Goal: Complete application form

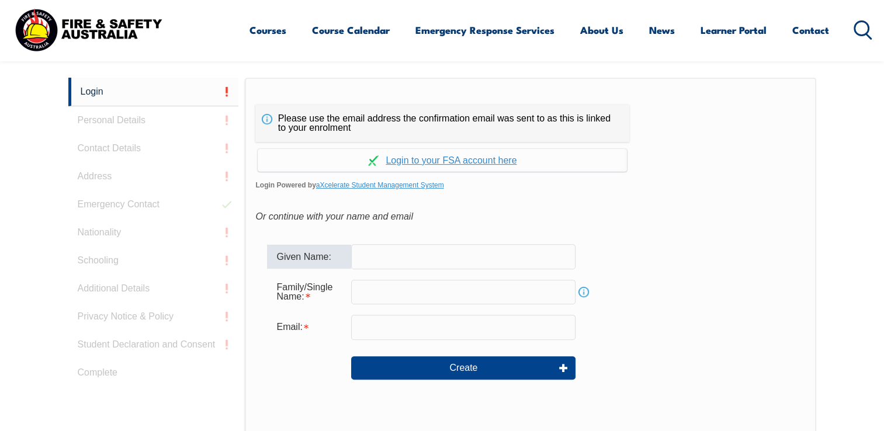
click at [409, 248] on input "text" at bounding box center [463, 256] width 224 height 25
type input "[PERSON_NAME]"
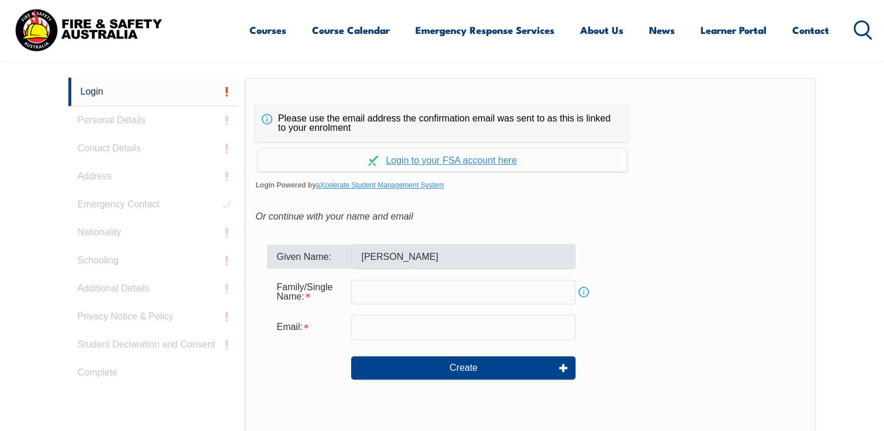
type input "Cengarle"
type input "[EMAIL_ADDRESS][DOMAIN_NAME]"
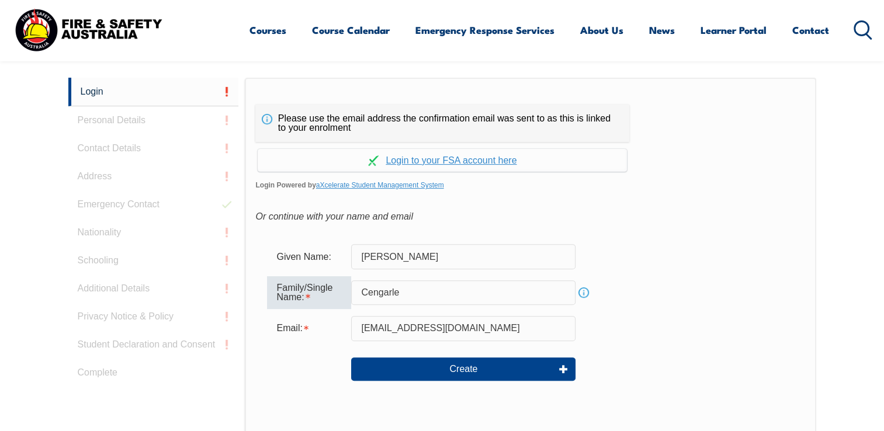
click at [453, 296] on input "Cengarle" at bounding box center [463, 292] width 224 height 25
type input "Cengarle Barilari"
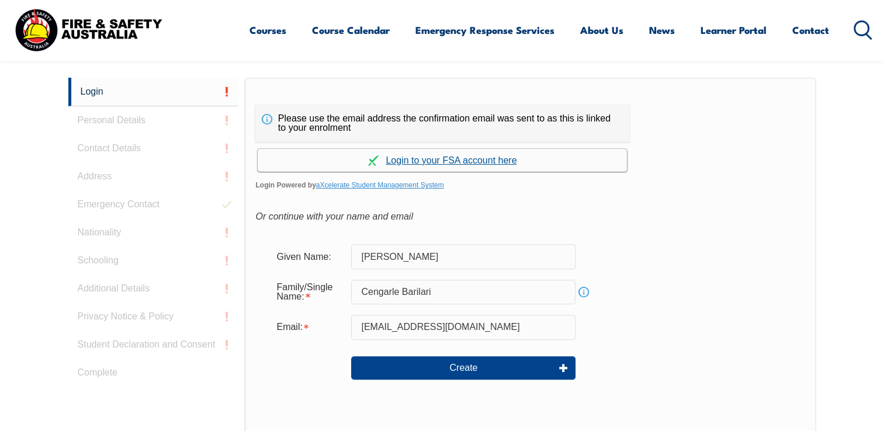
click at [465, 164] on link "Continue with aXcelerate" at bounding box center [442, 160] width 369 height 23
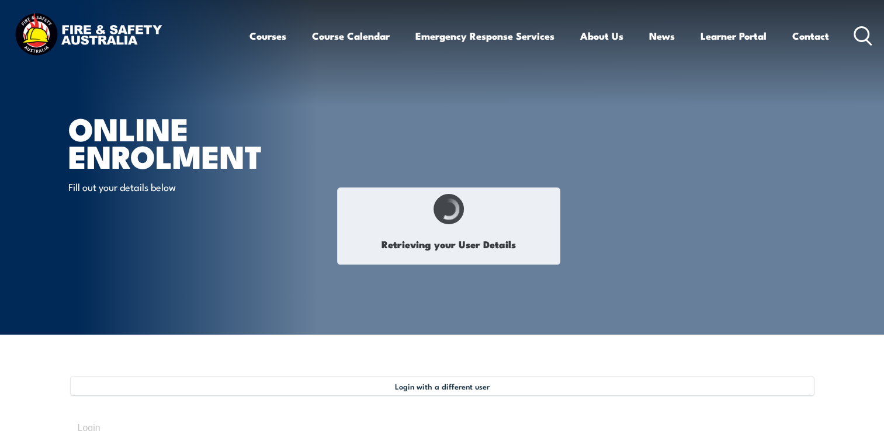
select select "Mr"
type input "[PERSON_NAME]"
type input "Cengarle Barilari"
type input "October 18, 1985"
type input "F7MUVLKSPK"
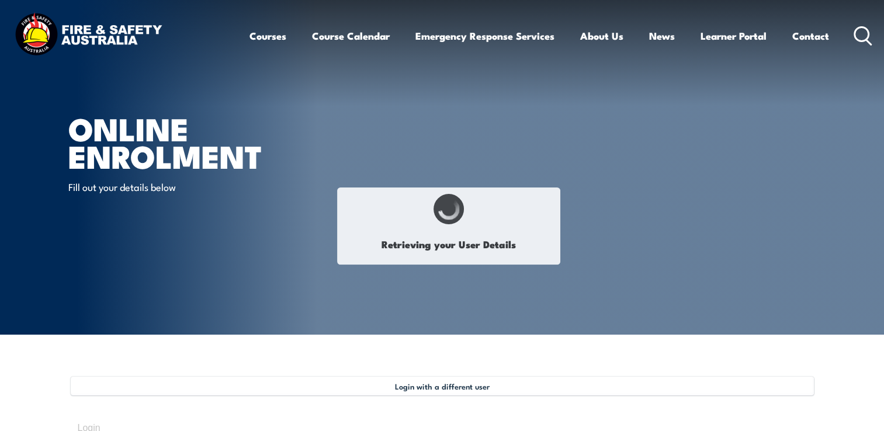
select select "M"
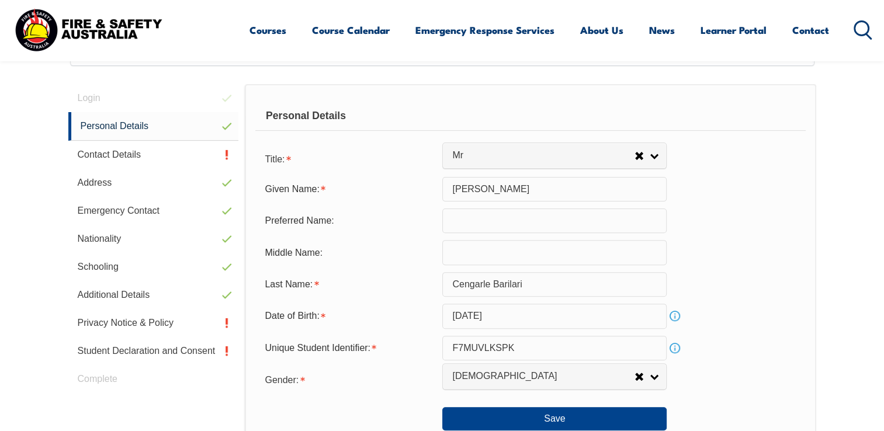
scroll to position [336, 0]
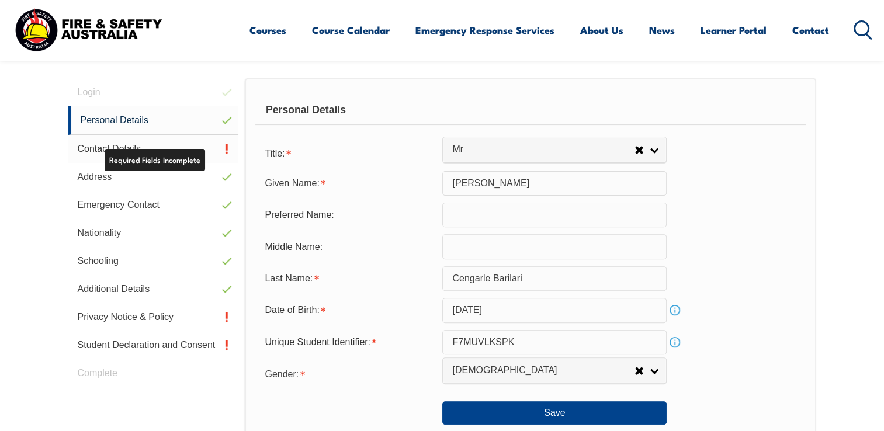
click at [141, 143] on link "Contact Details" at bounding box center [153, 149] width 171 height 28
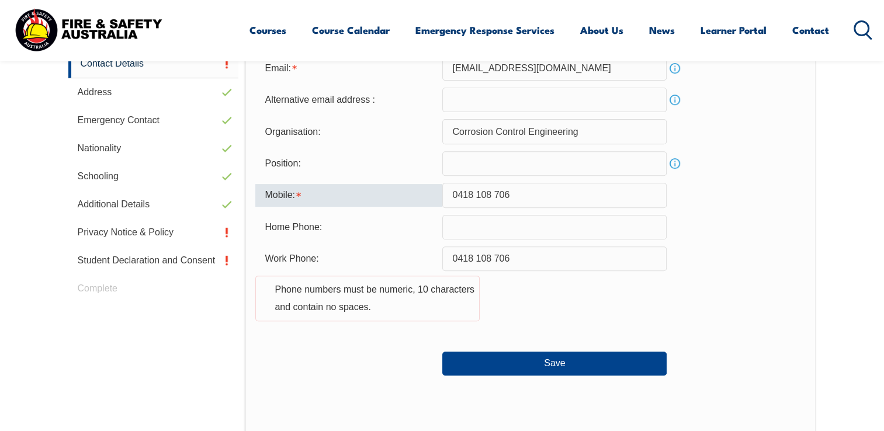
scroll to position [424, 0]
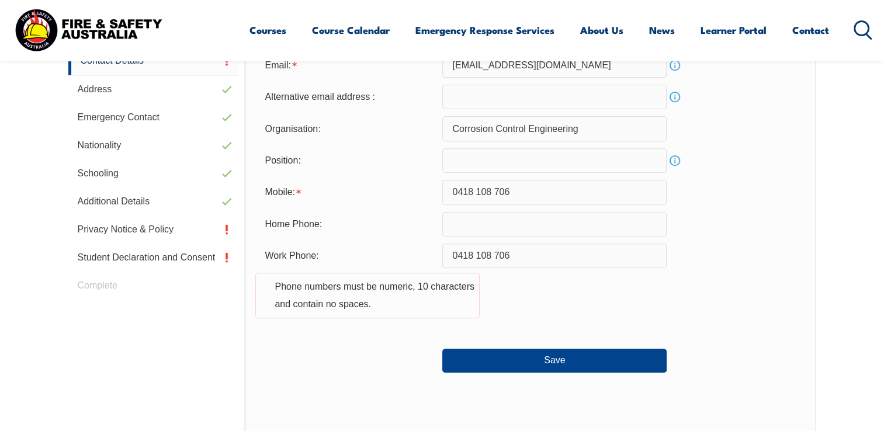
click at [542, 247] on input "0418 108 706" at bounding box center [554, 256] width 224 height 25
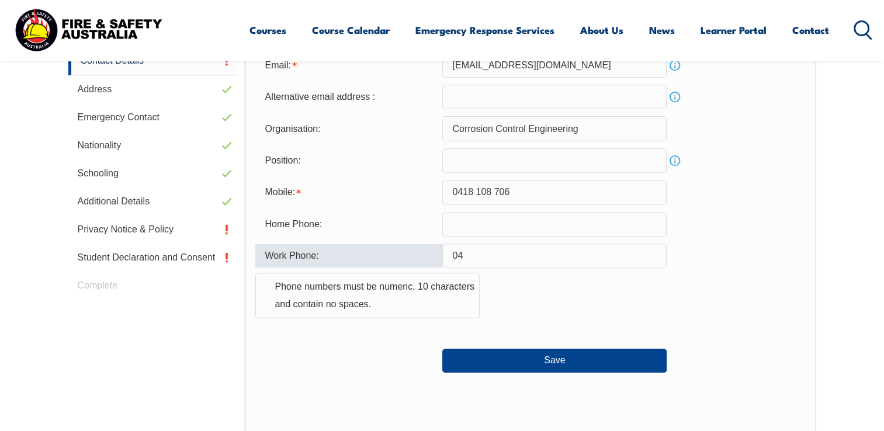
type input "0"
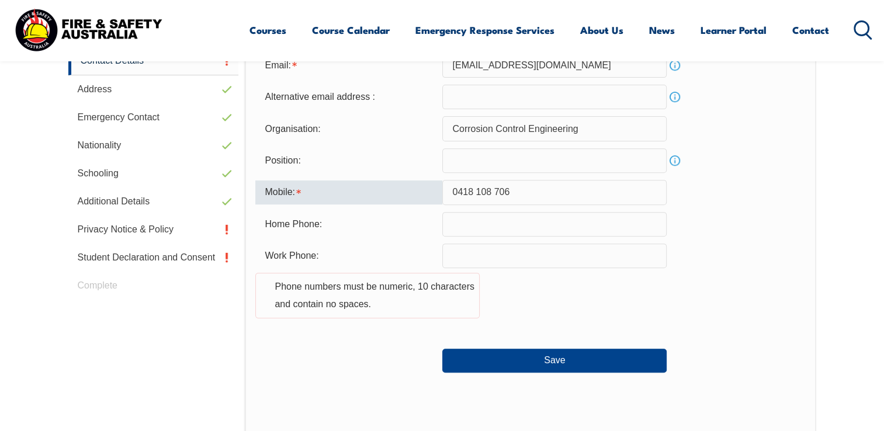
click at [496, 188] on input "0418 108 706" at bounding box center [554, 192] width 224 height 25
type input "0418108706"
click at [626, 286] on div "Work Phone: Phone numbers must be numeric, 10 characters and contain no spaces." at bounding box center [530, 288] width 550 height 89
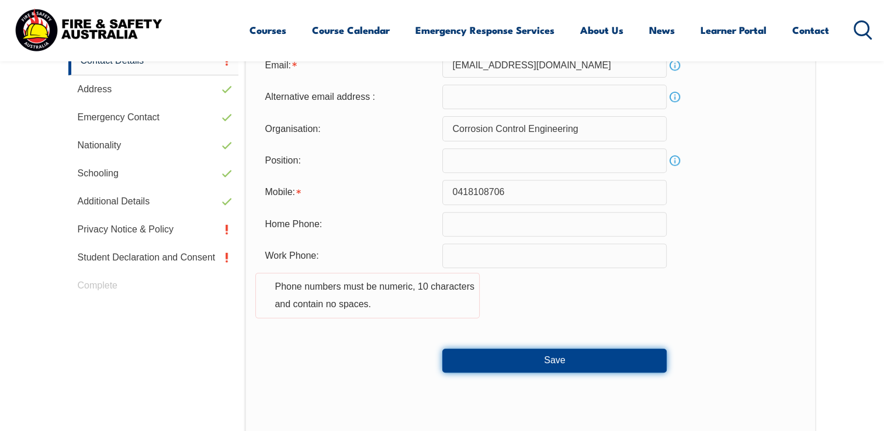
click at [573, 355] on button "Save" at bounding box center [554, 360] width 224 height 23
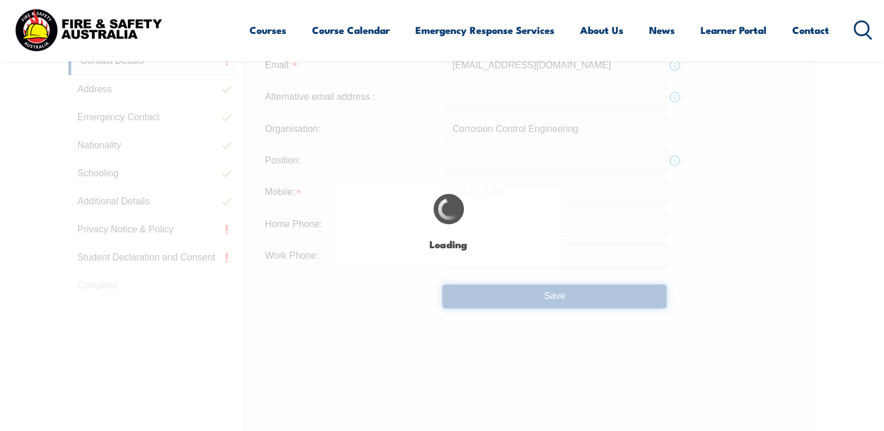
type input "0418 108 706"
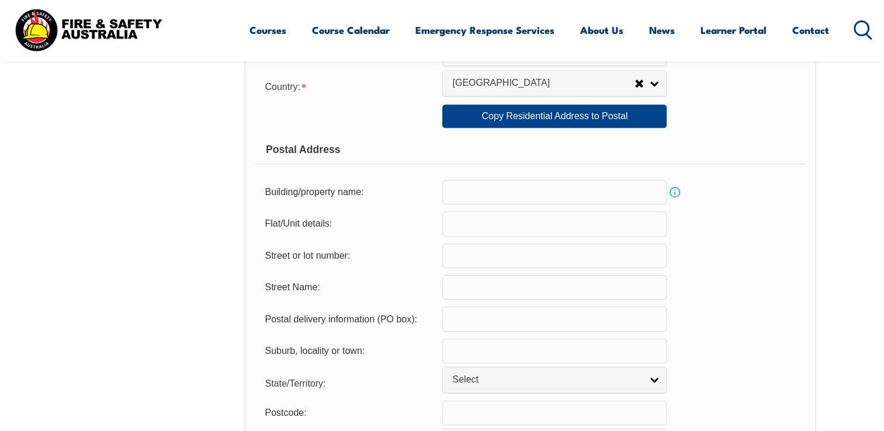
scroll to position [687, 0]
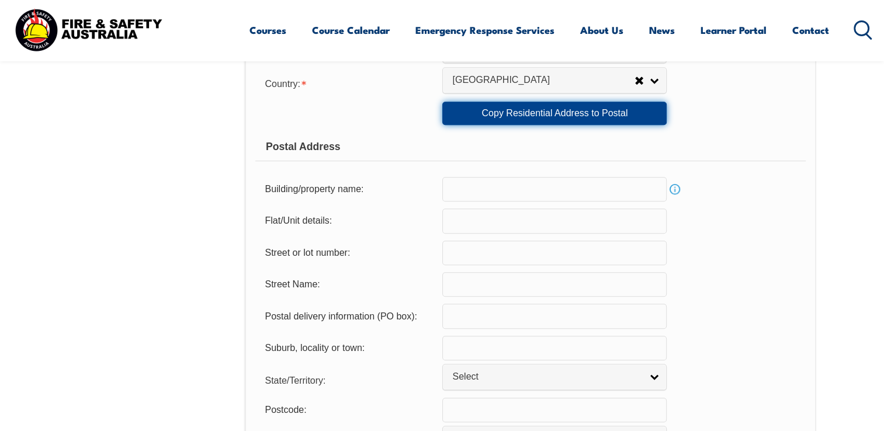
click at [616, 115] on link "Copy Residential Address to Postal" at bounding box center [554, 113] width 224 height 23
type input "178"
type input "Union St"
type input "Erskinville"
select select "[GEOGRAPHIC_DATA]"
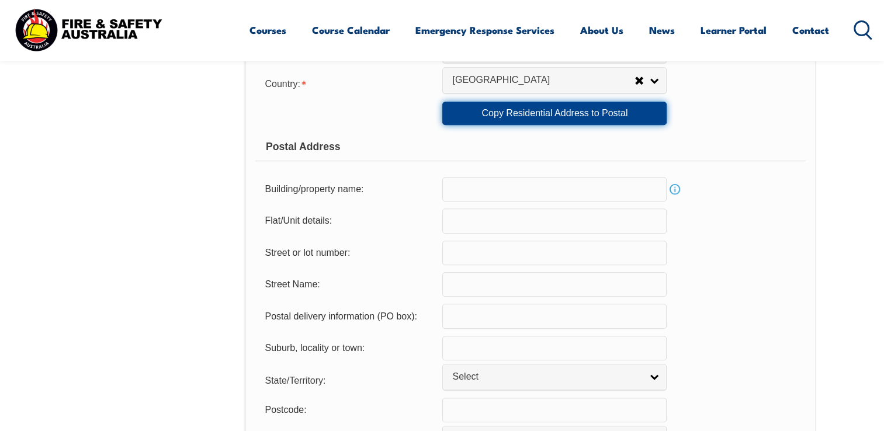
type input "2043"
select select "1101"
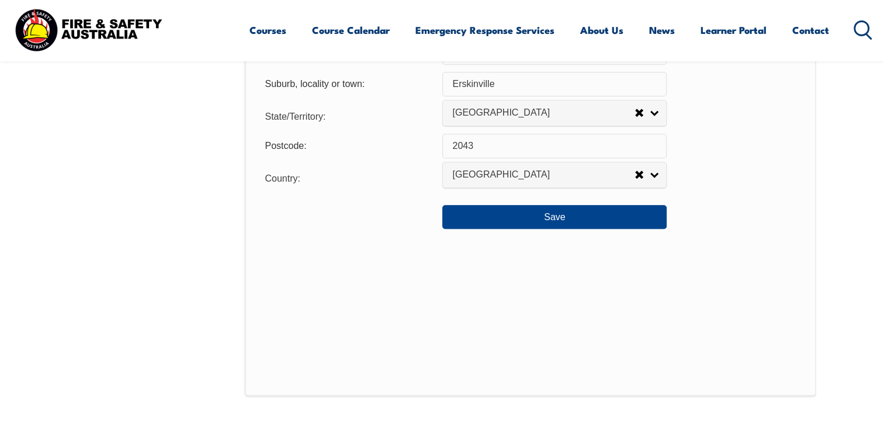
scroll to position [953, 0]
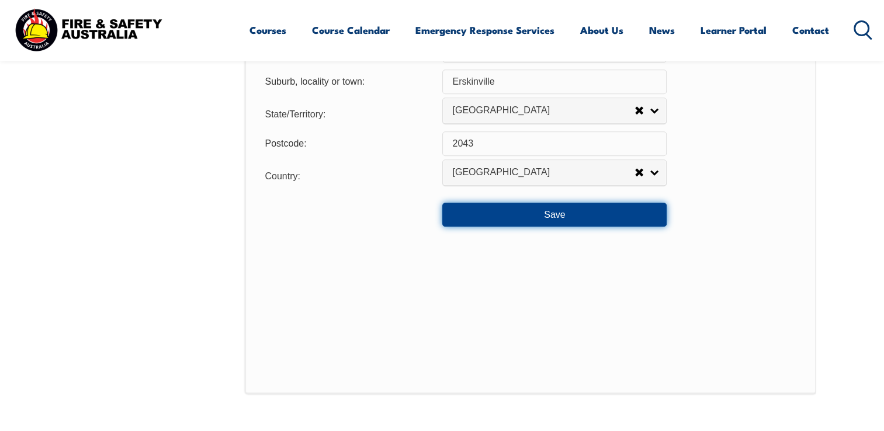
click at [584, 215] on button "Save" at bounding box center [554, 214] width 224 height 23
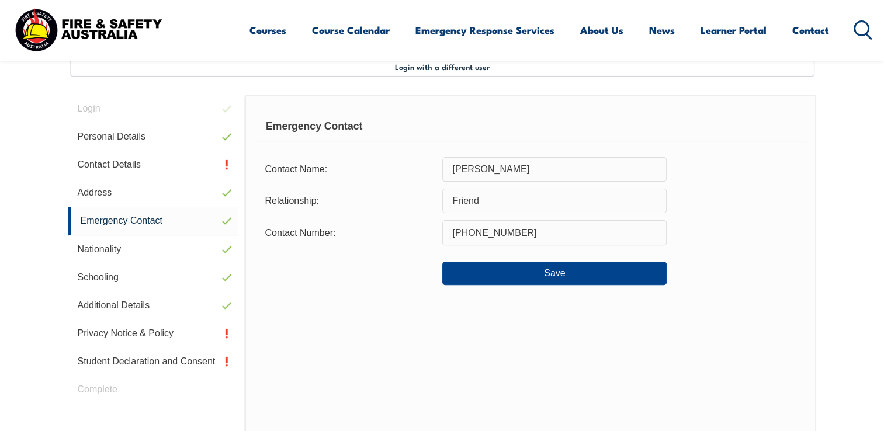
scroll to position [318, 0]
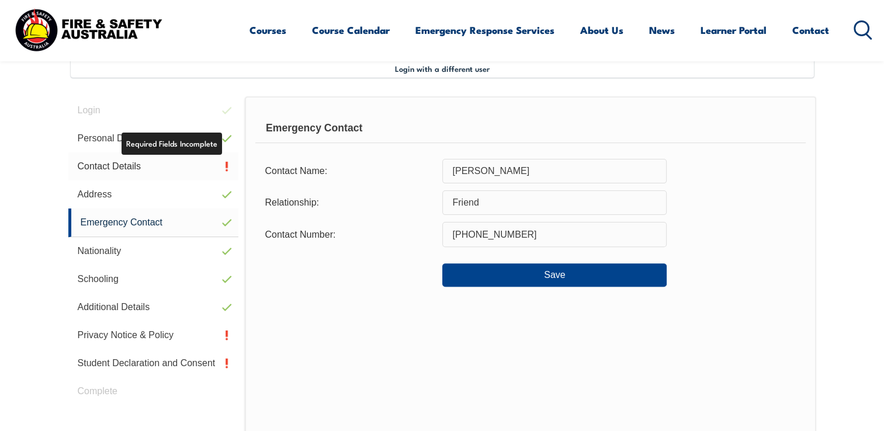
click at [171, 168] on link "Contact Details" at bounding box center [153, 166] width 171 height 28
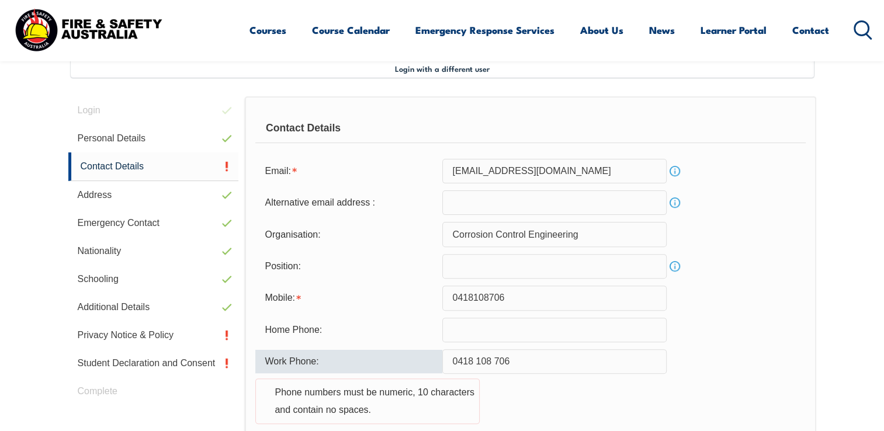
click at [587, 360] on input "0418 108 706" at bounding box center [554, 361] width 224 height 25
type input "0"
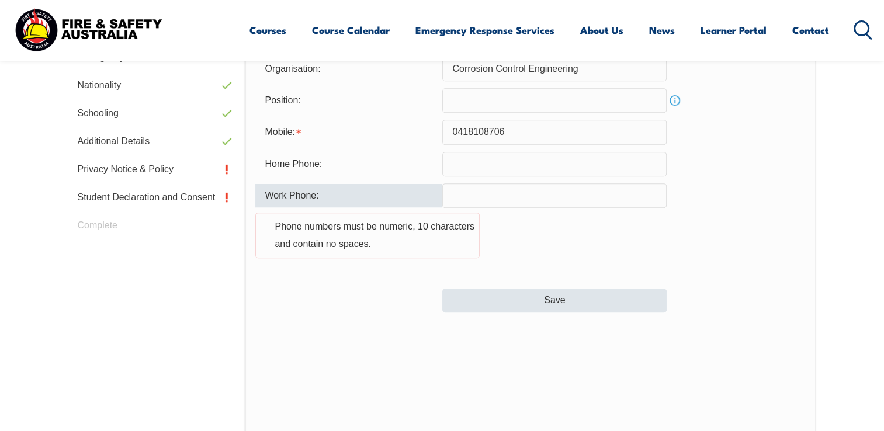
scroll to position [484, 0]
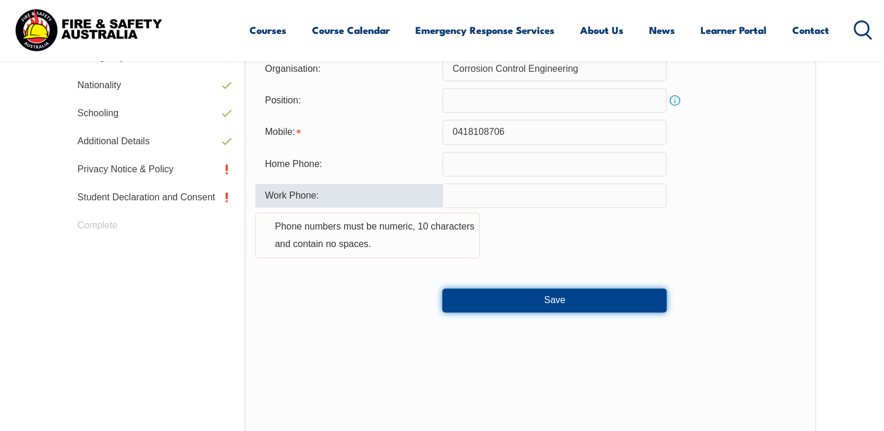
click at [570, 298] on button "Save" at bounding box center [554, 300] width 224 height 23
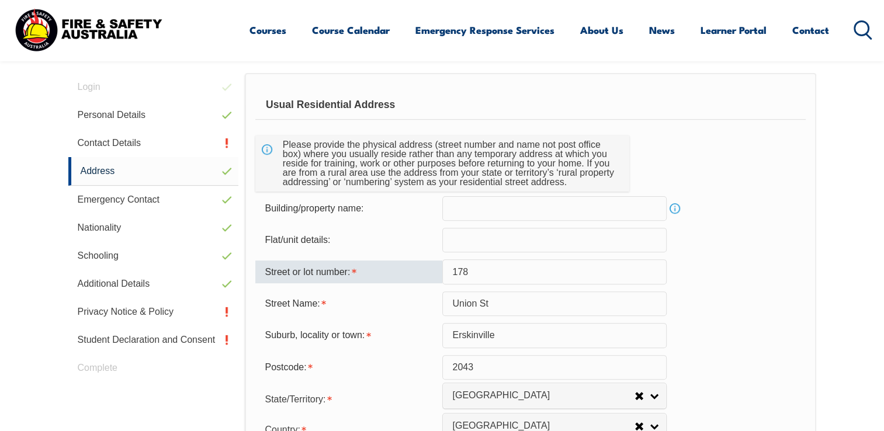
scroll to position [318, 0]
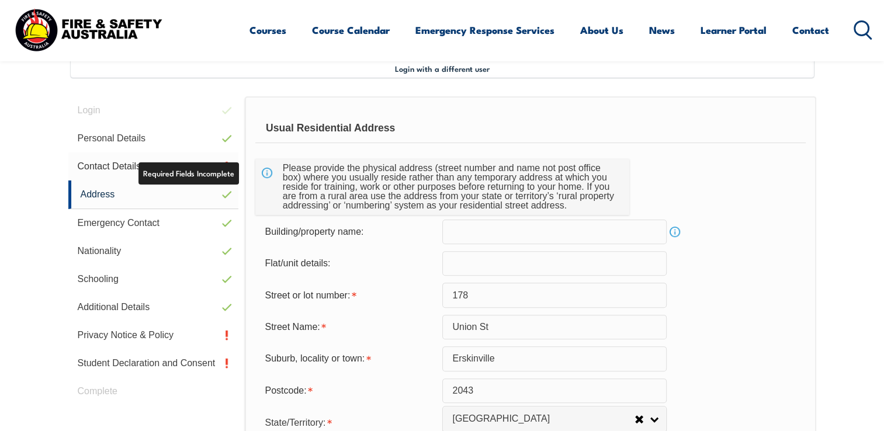
click at [206, 166] on link "Contact Details" at bounding box center [153, 166] width 171 height 28
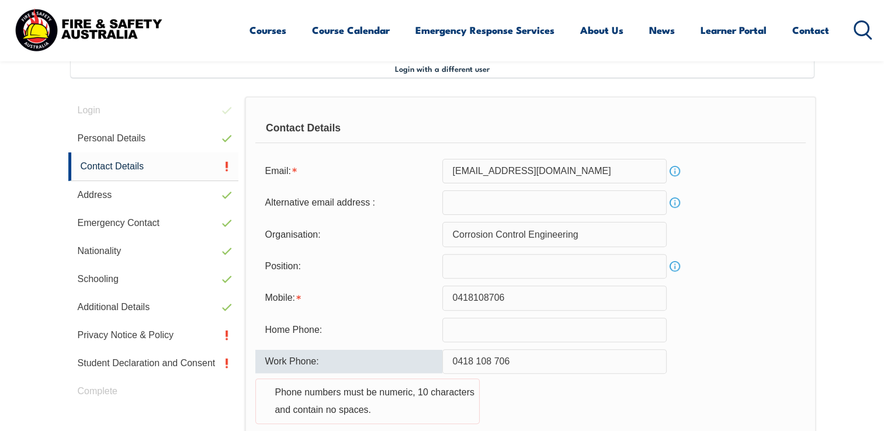
click at [484, 355] on input "0418 108 706" at bounding box center [554, 361] width 224 height 25
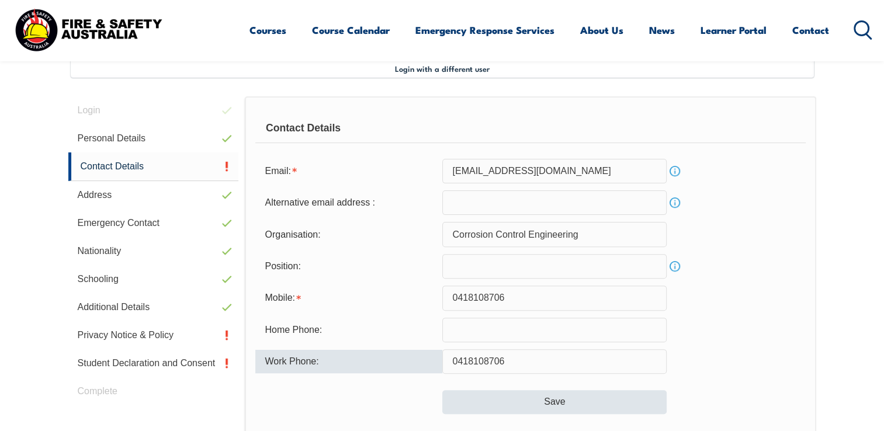
type input "0418108706"
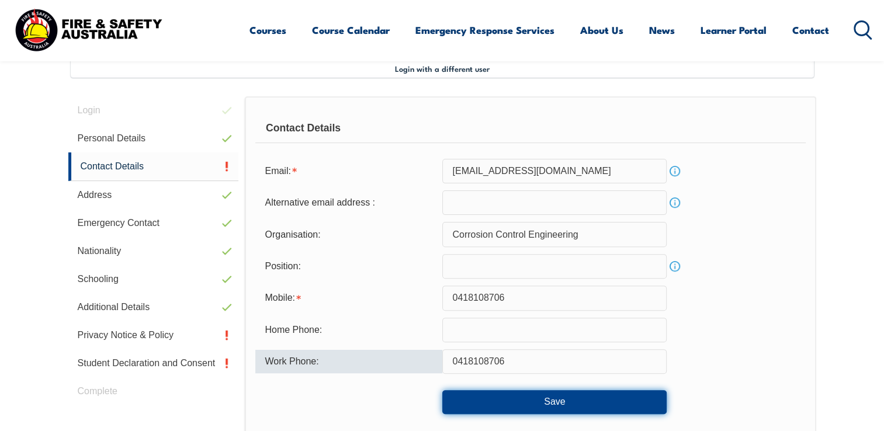
click at [568, 396] on button "Save" at bounding box center [554, 401] width 224 height 23
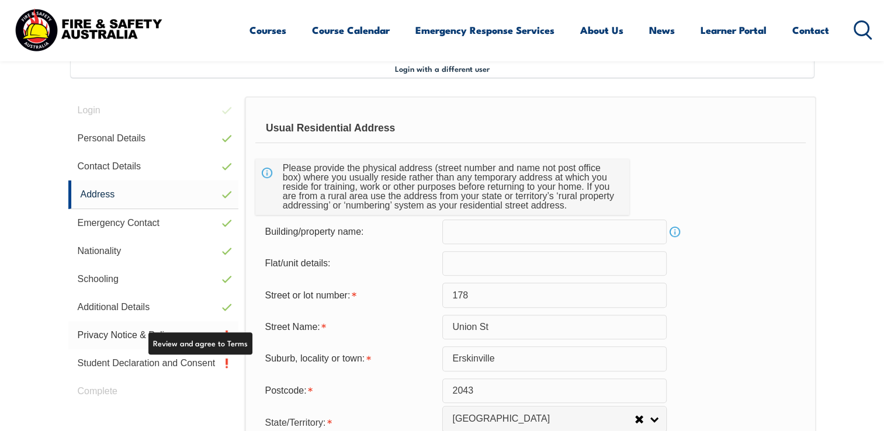
click at [170, 331] on link "Privacy Notice & Policy" at bounding box center [153, 335] width 171 height 28
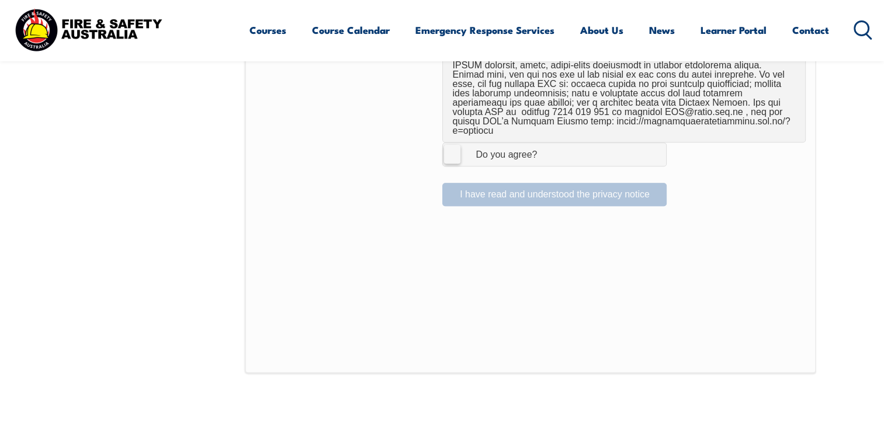
scroll to position [837, 0]
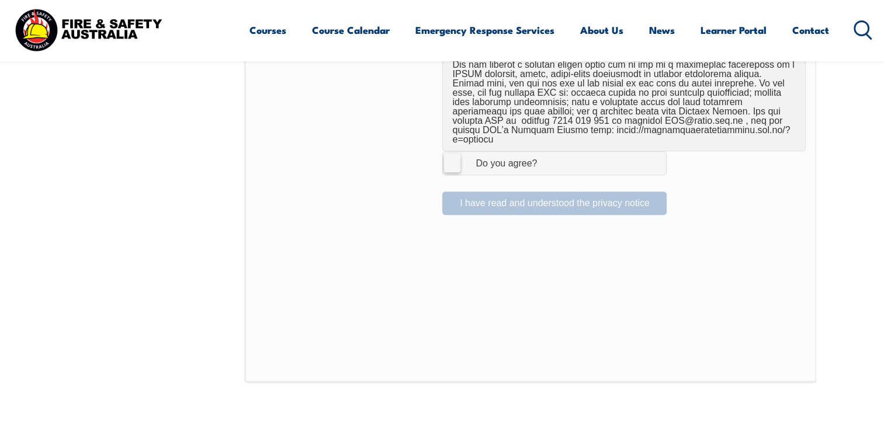
click at [450, 161] on label "I Agree Do you agree?" at bounding box center [554, 162] width 224 height 23
click at [546, 161] on input "I Agree Do you agree?" at bounding box center [556, 163] width 20 height 22
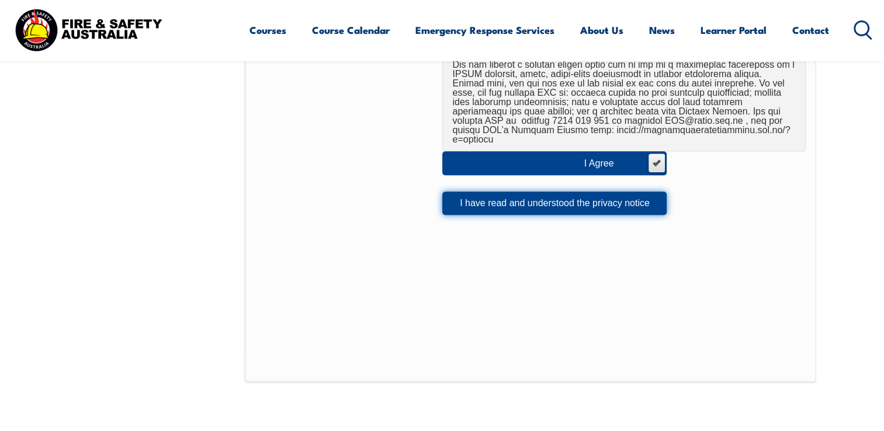
click at [468, 195] on button "I have read and understood the privacy notice" at bounding box center [554, 203] width 224 height 23
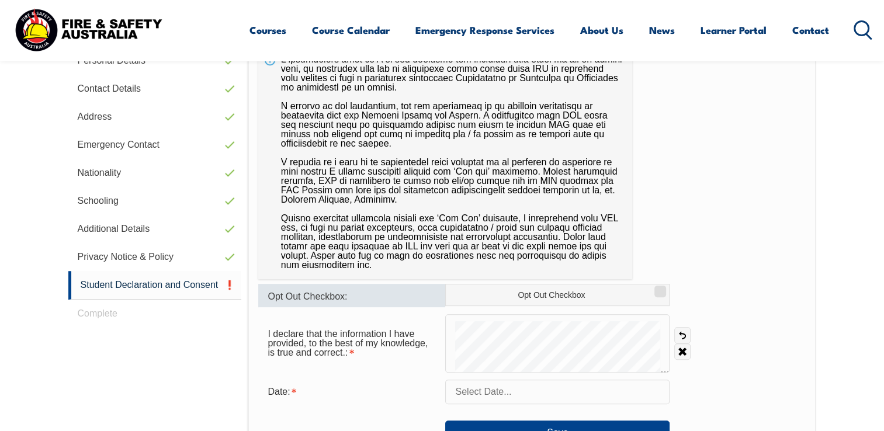
scroll to position [411, 0]
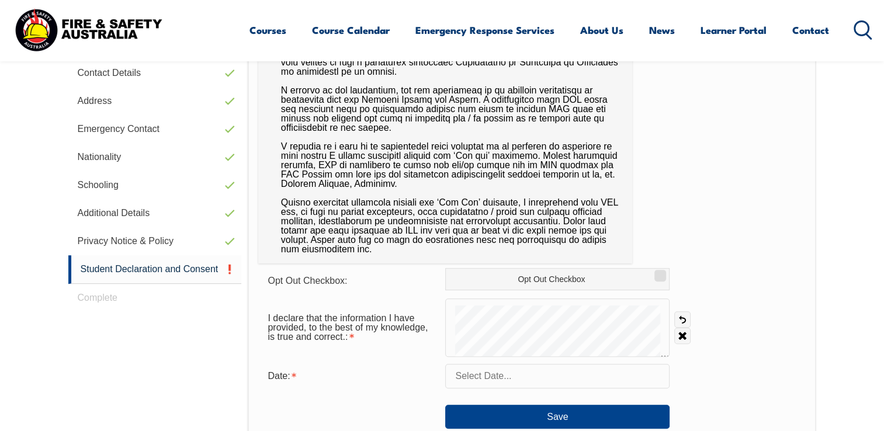
click at [522, 356] on form "Opt Out Checkbox: Opt Out Checkbox I declare that the information I have provid…" at bounding box center [531, 348] width 547 height 161
click at [684, 316] on link "Undo" at bounding box center [682, 319] width 16 height 16
click at [685, 318] on link "Undo" at bounding box center [682, 319] width 16 height 16
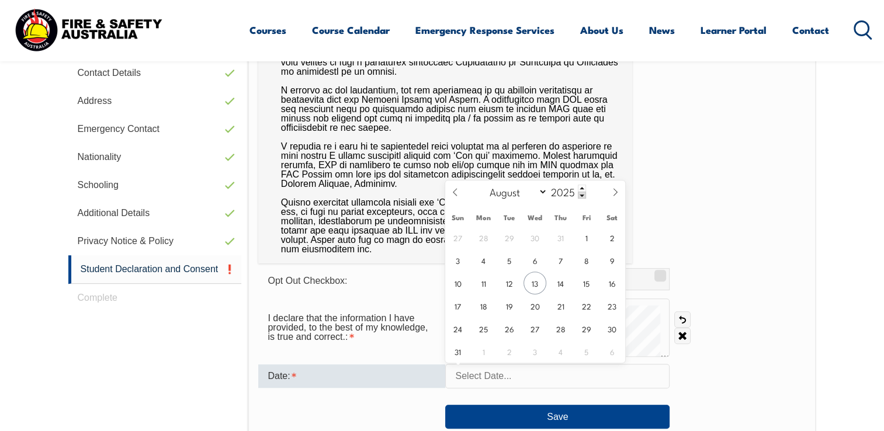
click at [611, 374] on input "text" at bounding box center [557, 376] width 224 height 25
click at [533, 277] on span "13" at bounding box center [534, 283] width 23 height 23
type input "August 13, 2025"
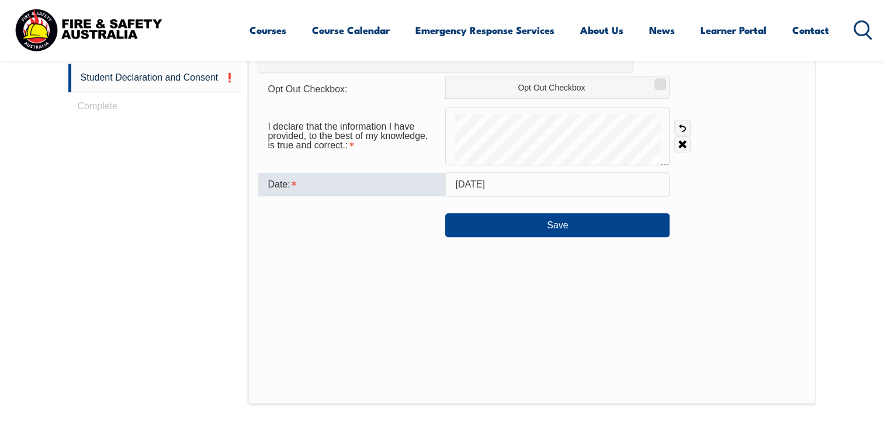
scroll to position [608, 0]
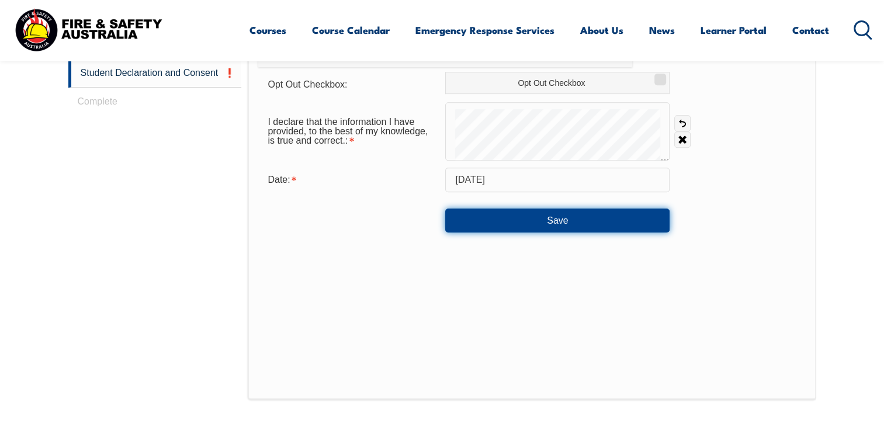
click at [648, 218] on button "Save" at bounding box center [557, 220] width 224 height 23
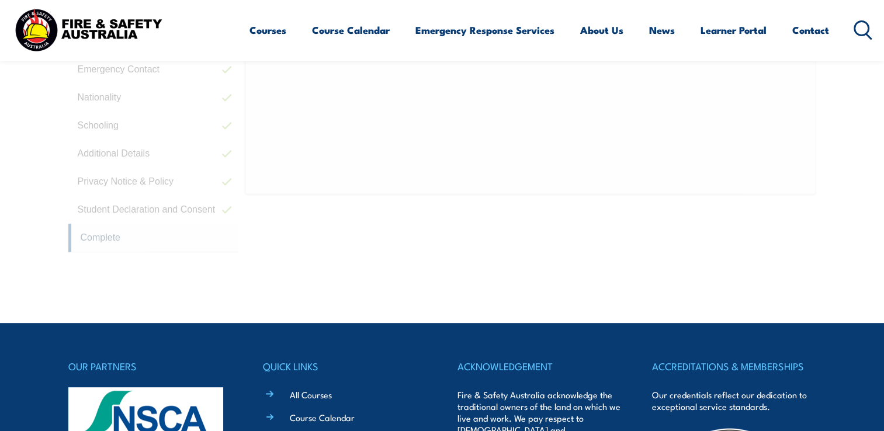
scroll to position [318, 0]
